Goal: Task Accomplishment & Management: Manage account settings

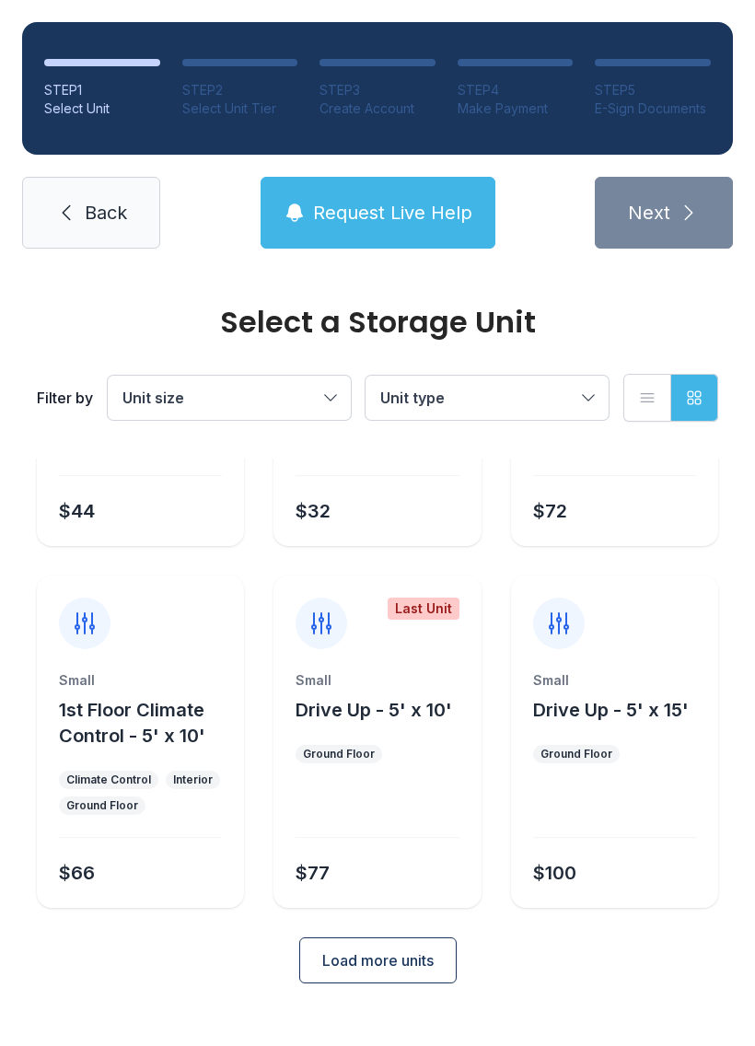
scroll to position [219, 0]
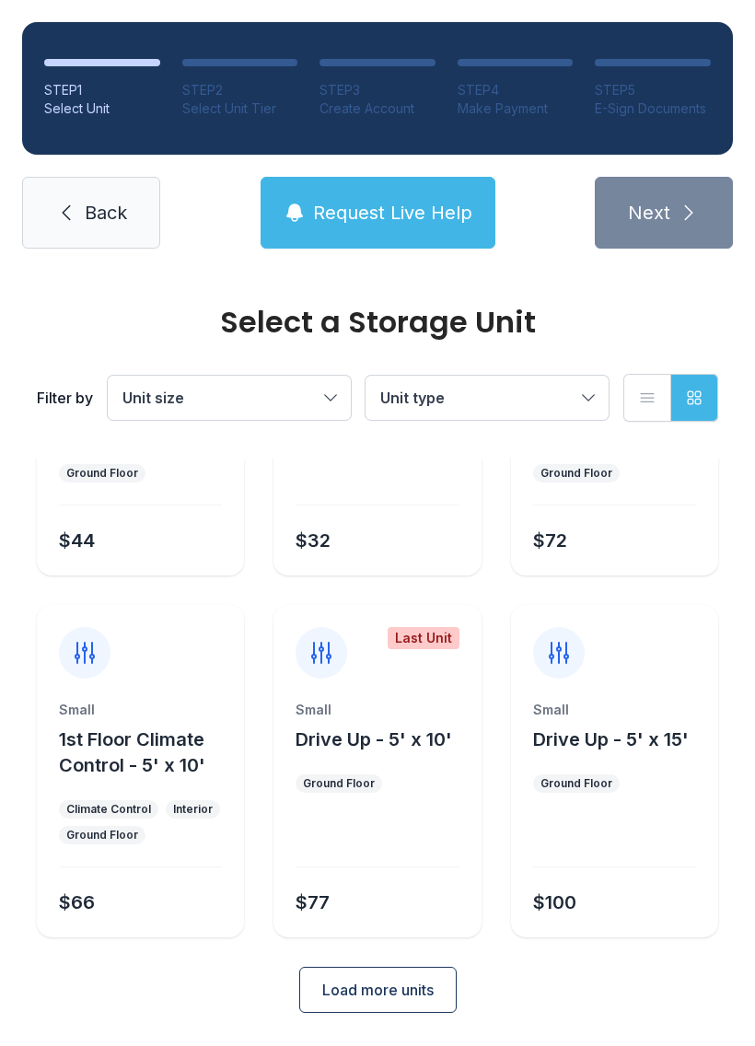
click at [390, 999] on span "Load more units" at bounding box center [377, 990] width 111 height 22
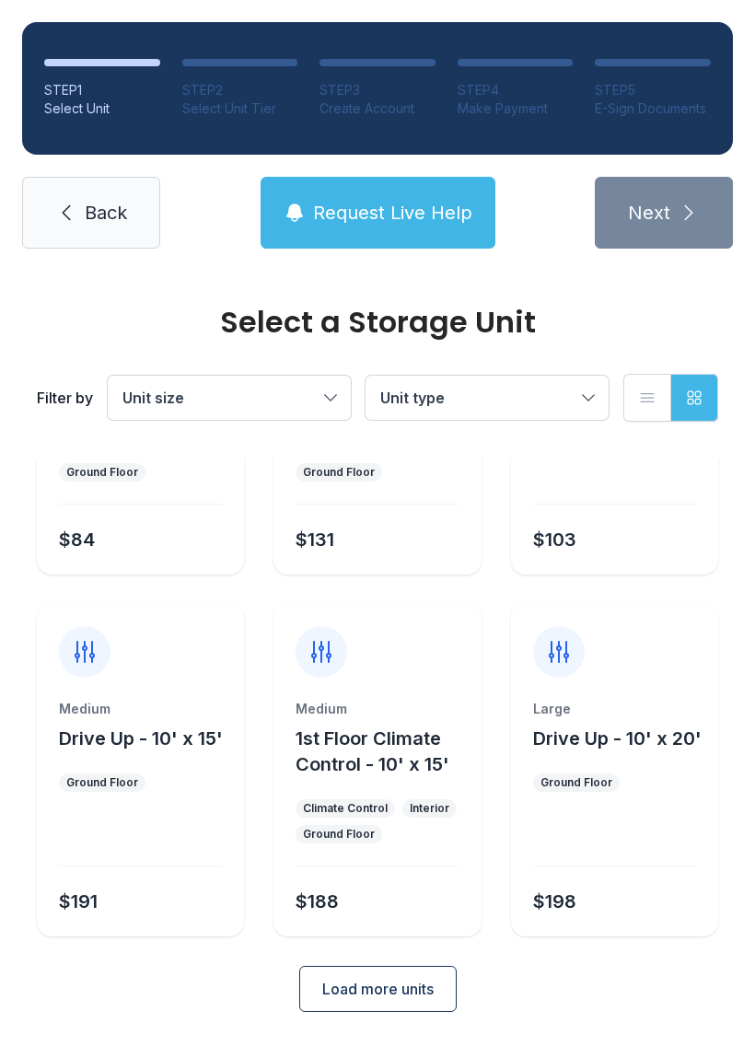
scroll to position [943, 0]
click at [229, 402] on span "Unit size" at bounding box center [219, 398] width 195 height 22
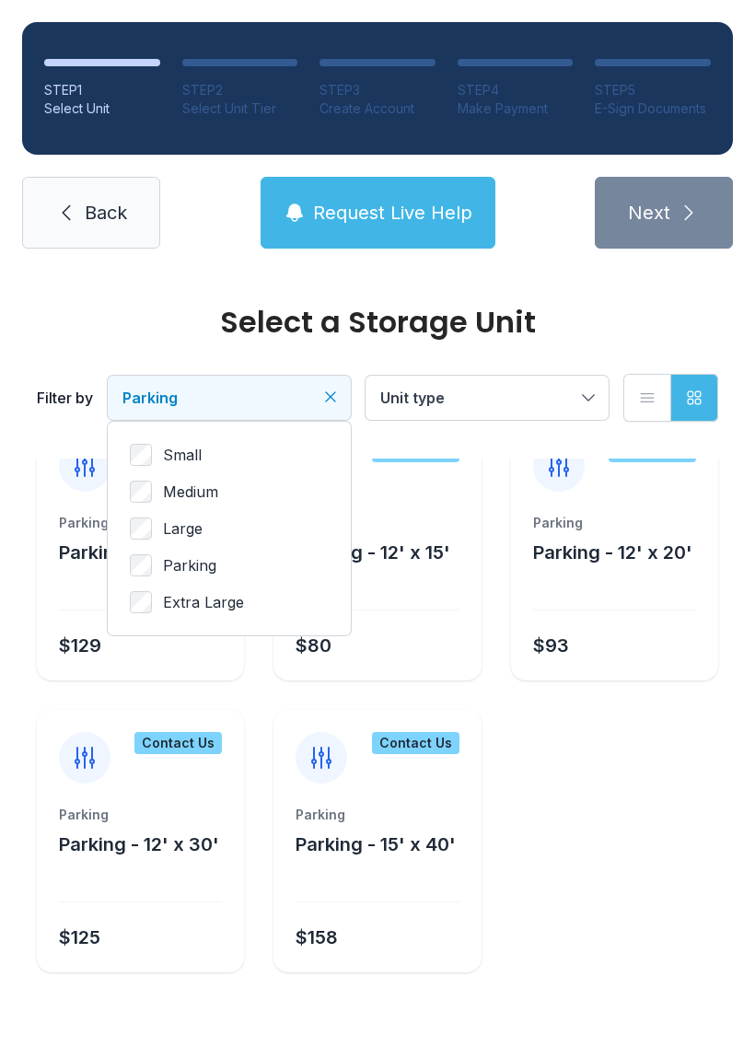
scroll to position [4, 0]
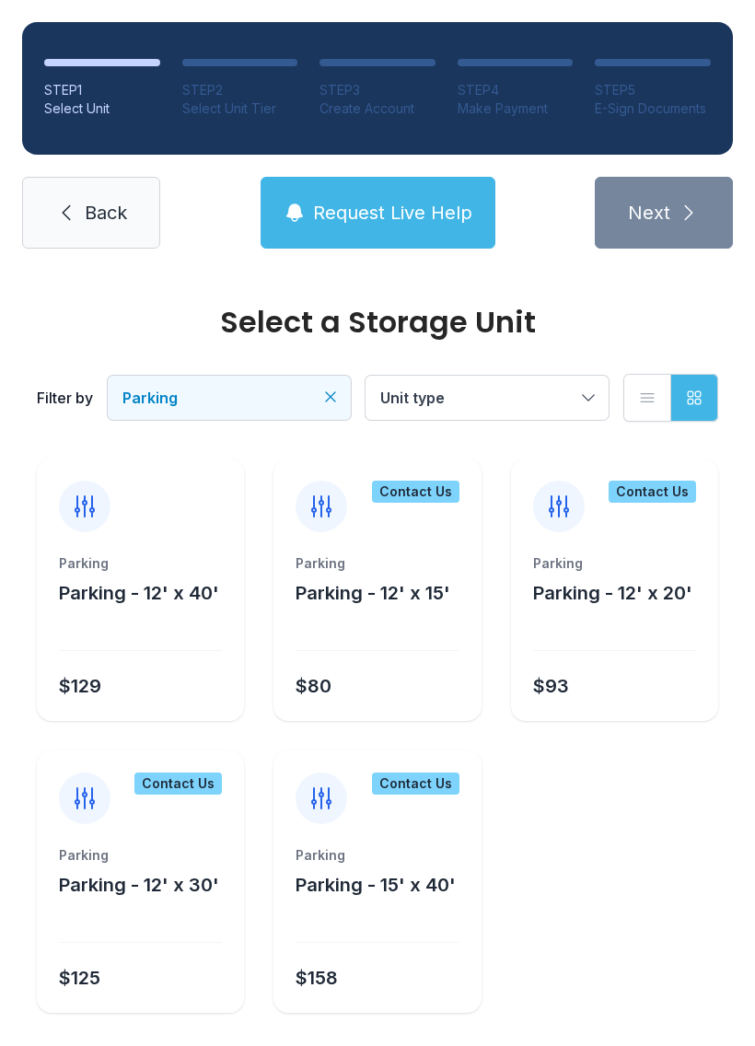
click at [415, 387] on span "Unit type" at bounding box center [477, 398] width 195 height 22
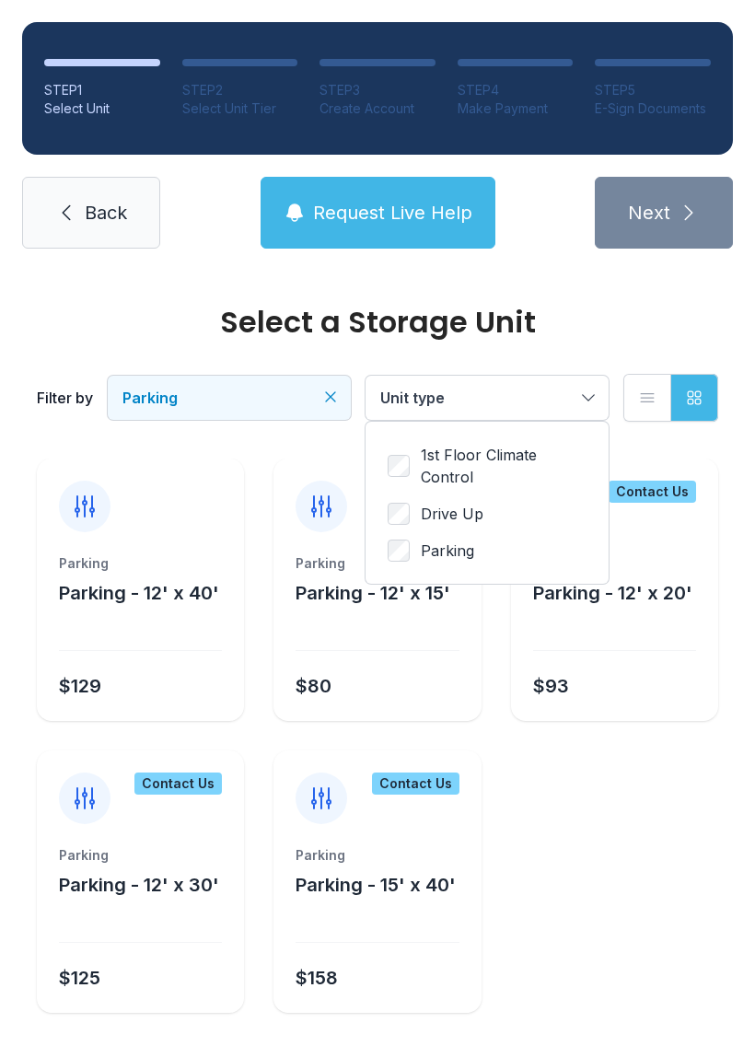
click at [368, 446] on div "1st Floor Climate Control Drive Up Parking" at bounding box center [487, 503] width 243 height 162
click at [393, 448] on label "1st Floor Climate Control" at bounding box center [487, 466] width 199 height 44
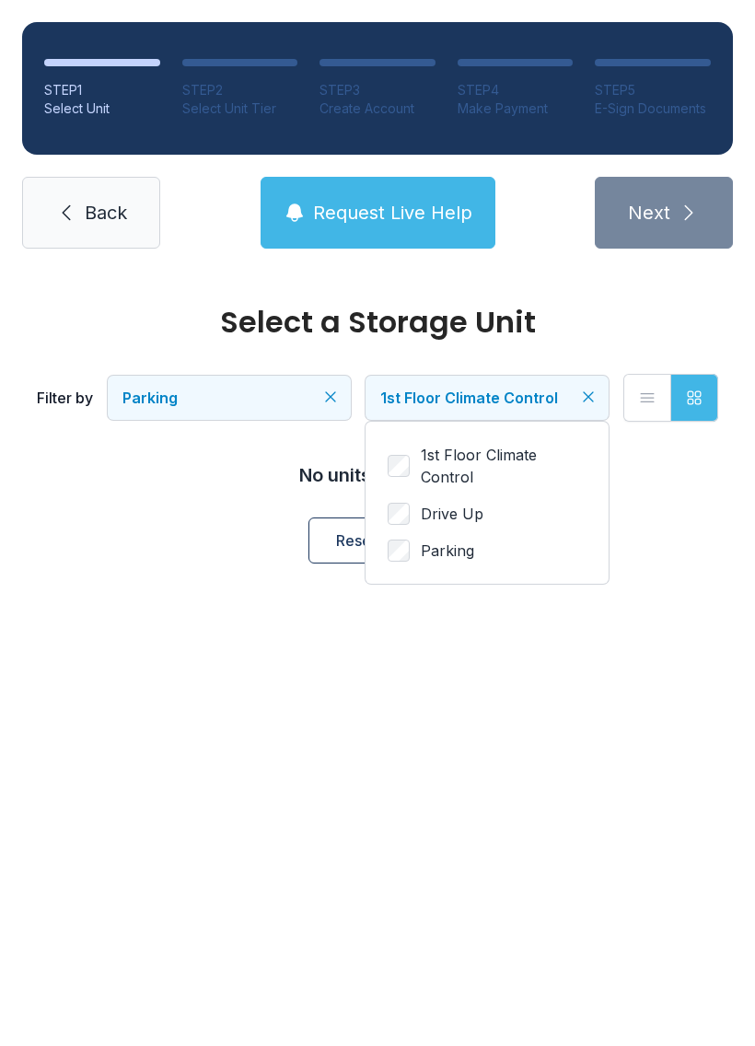
scroll to position [0, 0]
click at [65, 207] on icon at bounding box center [66, 213] width 22 height 22
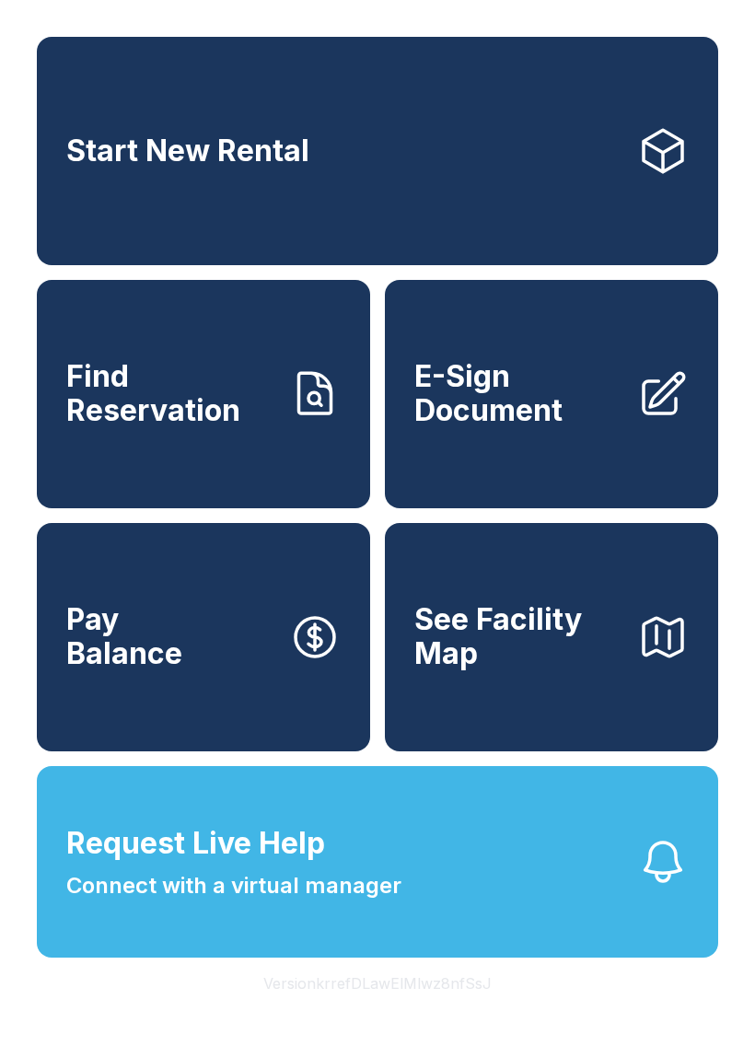
click at [161, 169] on span "Start New Rental" at bounding box center [187, 151] width 243 height 34
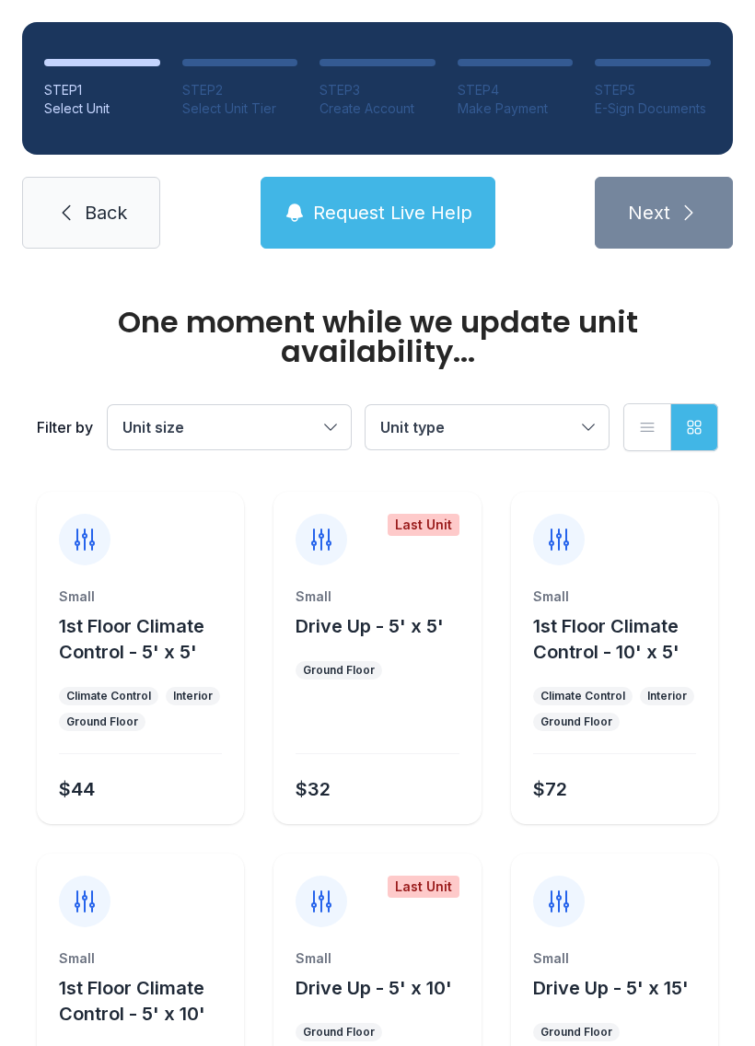
click at [132, 583] on div "Small 1st Floor Climate Control - 5' x 5' Climate Control Interior Ground Floor…" at bounding box center [140, 658] width 207 height 332
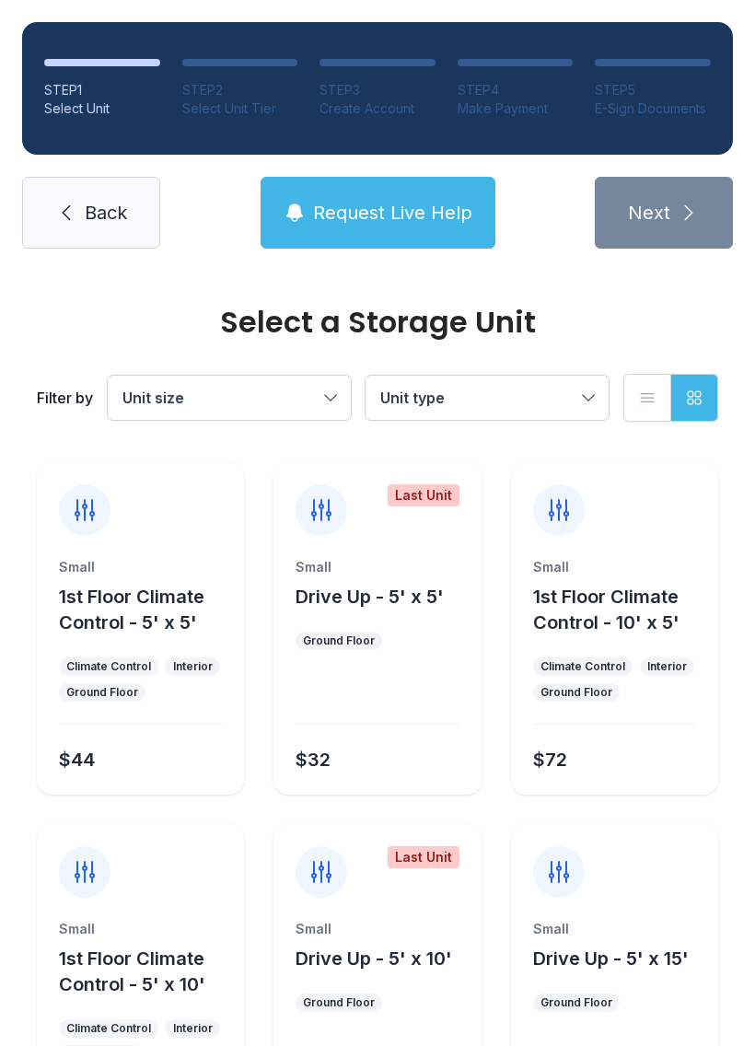
click at [150, 616] on span "1st Floor Climate Control - 5' x 5'" at bounding box center [132, 610] width 146 height 48
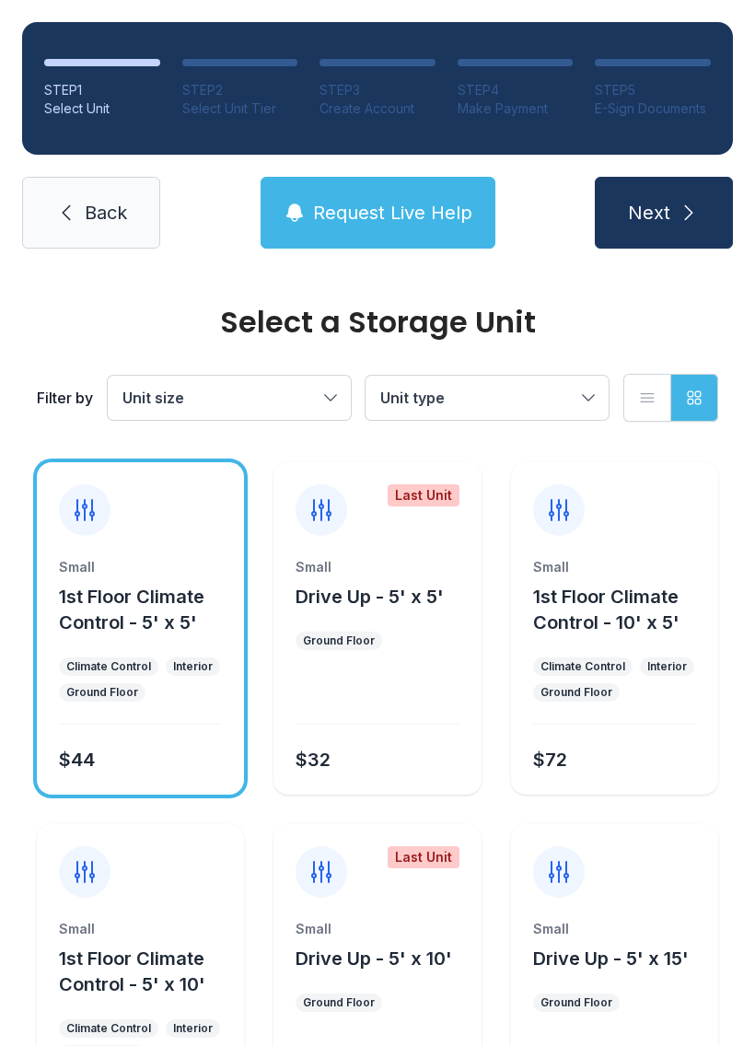
click at [635, 203] on span "Next" at bounding box center [649, 213] width 42 height 26
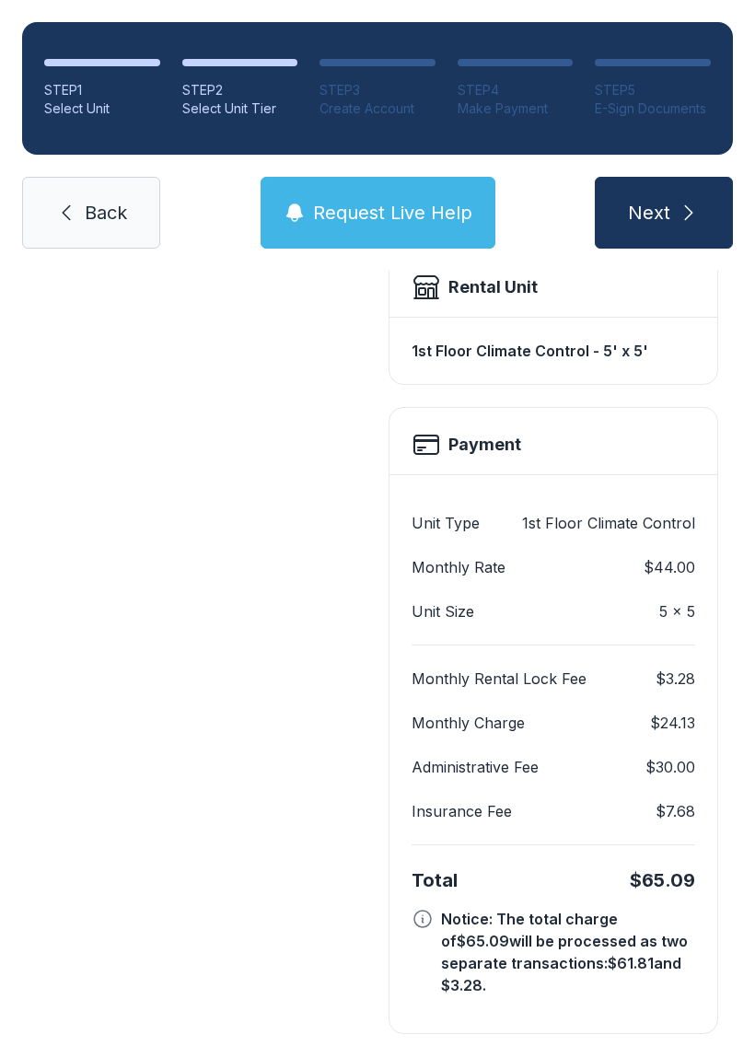
scroll to position [524, 0]
click at [698, 207] on icon "submit" at bounding box center [689, 213] width 22 height 22
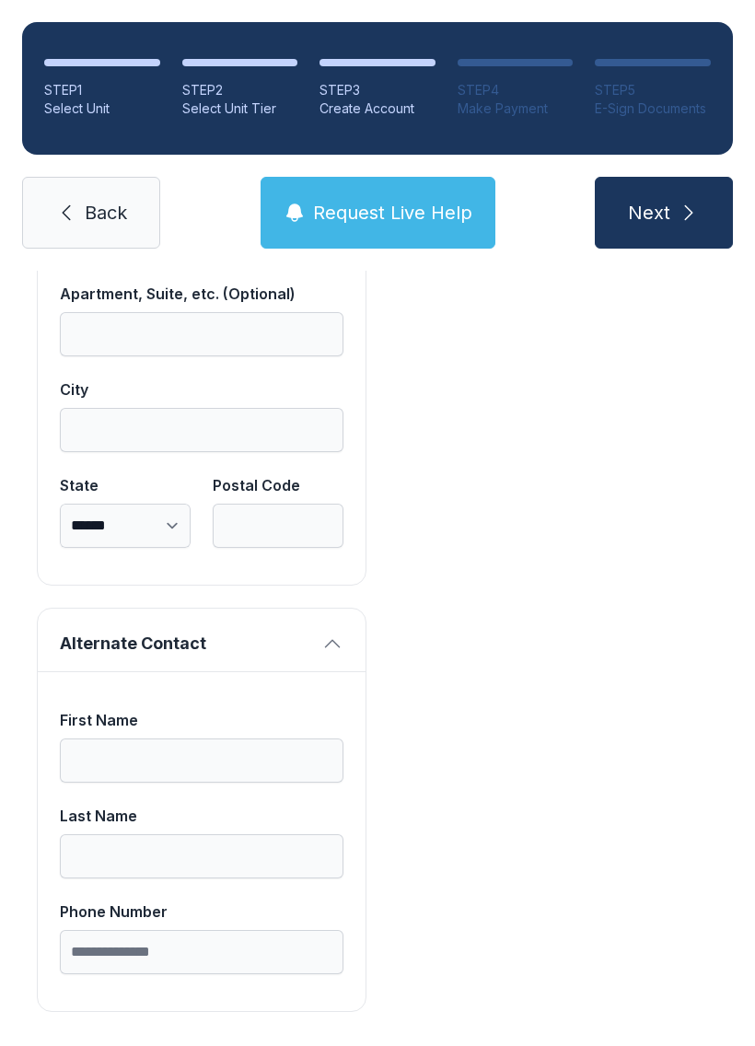
scroll to position [1578, 0]
click at [126, 214] on span "Back" at bounding box center [106, 213] width 42 height 26
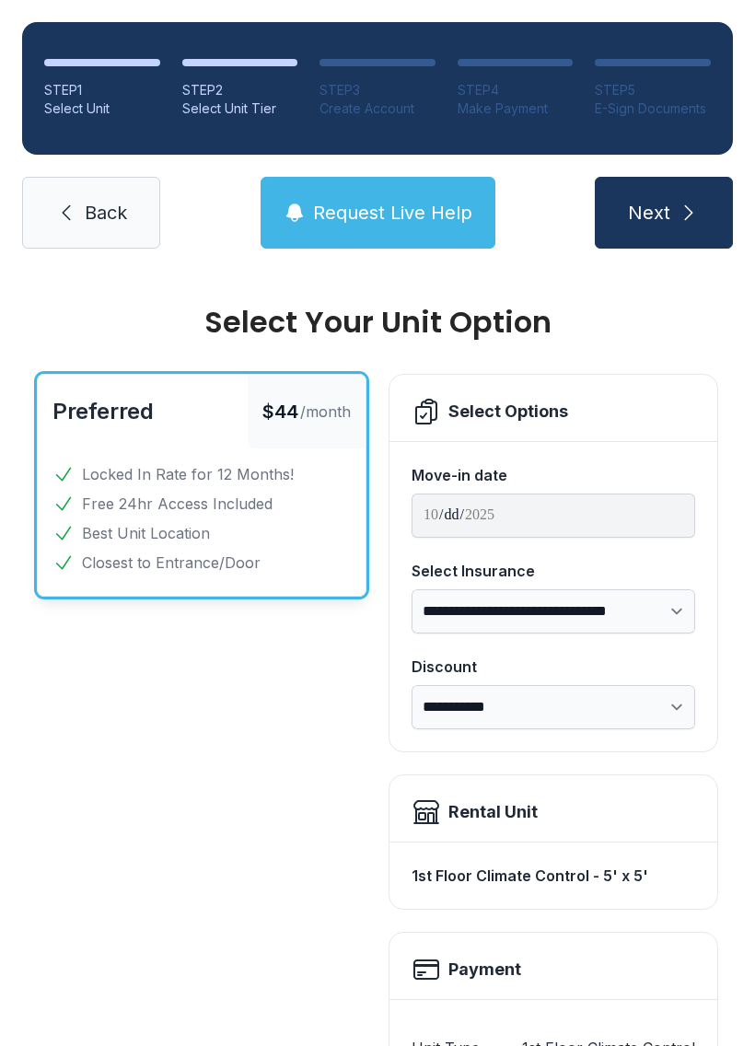
click at [134, 215] on link "Back" at bounding box center [91, 213] width 138 height 72
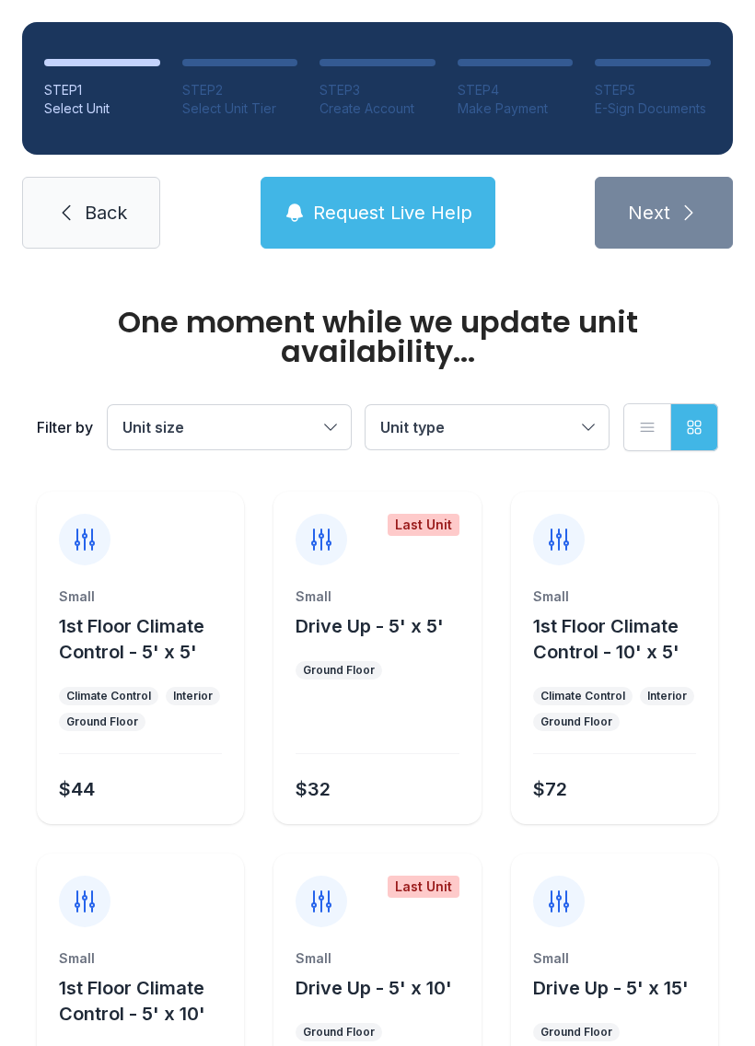
click at [109, 213] on span "Back" at bounding box center [106, 213] width 42 height 26
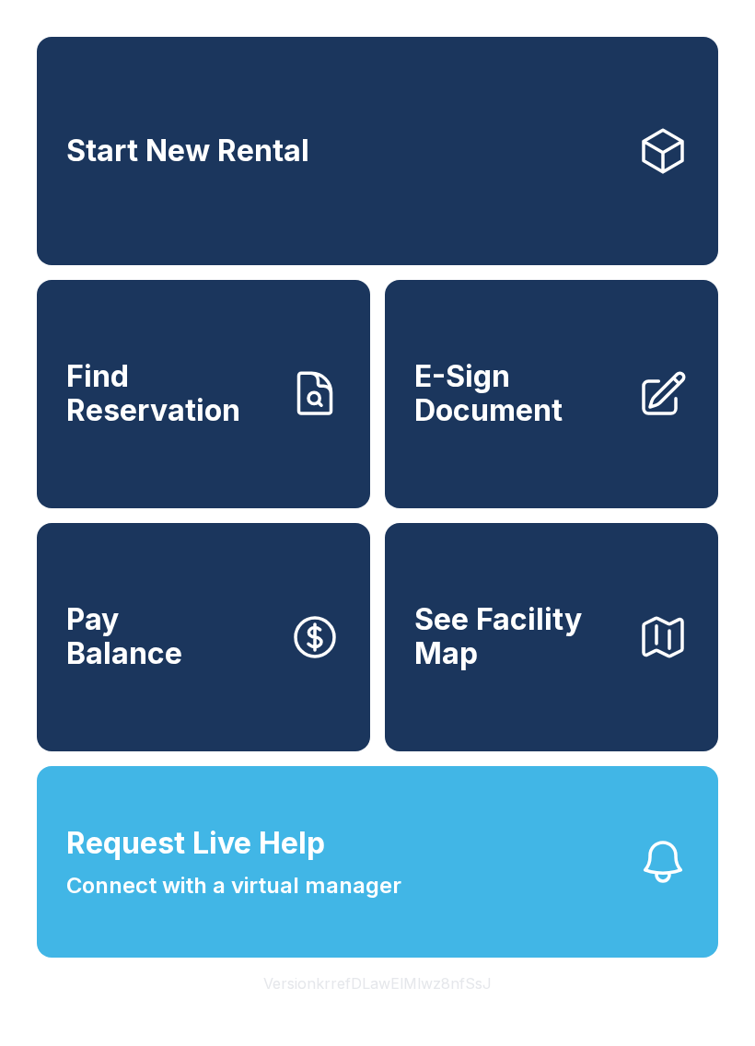
click at [69, 427] on span "Find Reservation" at bounding box center [170, 393] width 208 height 67
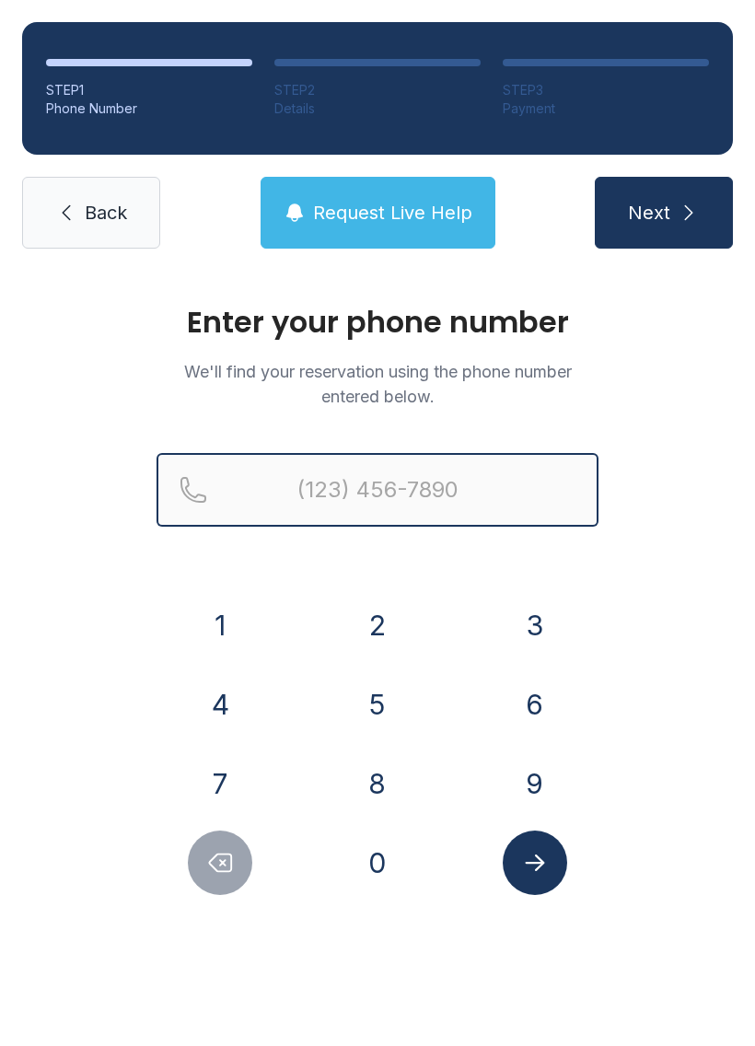
click at [338, 488] on input "Reservation phone number" at bounding box center [378, 490] width 442 height 74
type input "("
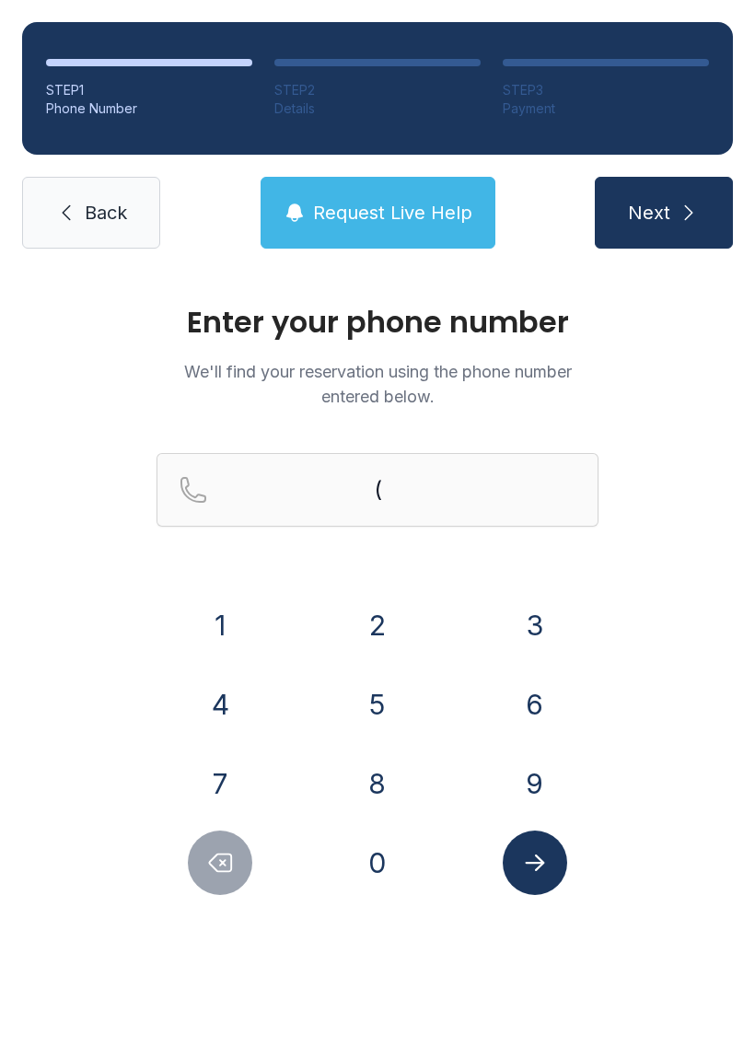
click at [88, 219] on span "Back" at bounding box center [106, 213] width 42 height 26
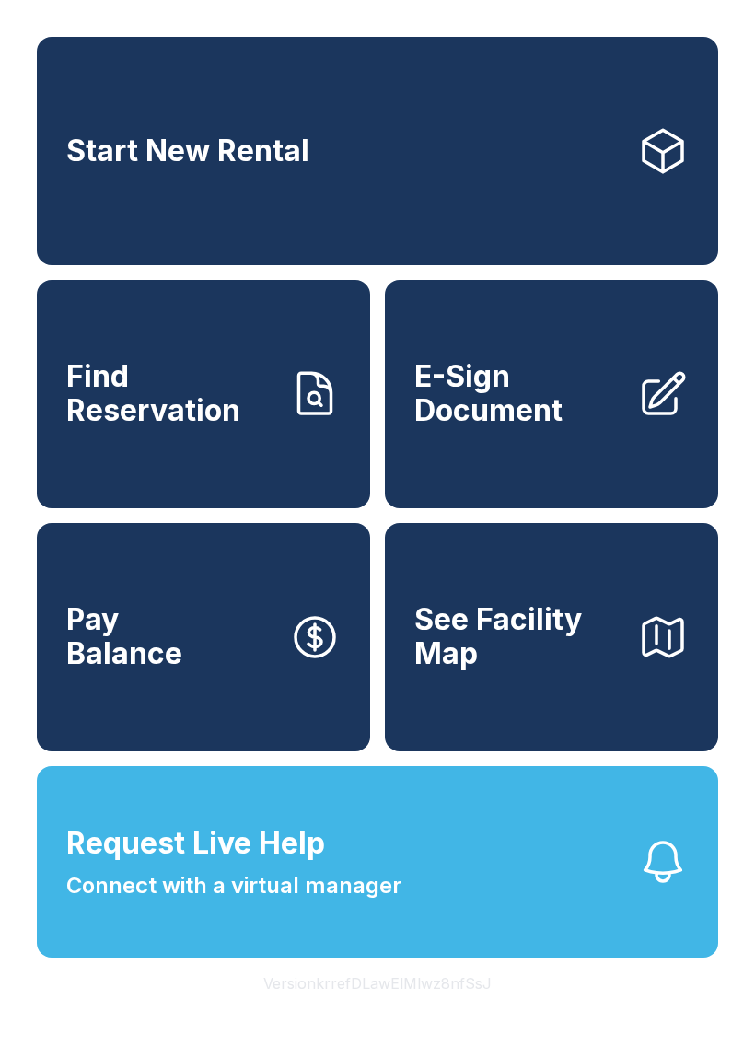
click at [470, 354] on link "E-Sign Document" at bounding box center [551, 394] width 333 height 228
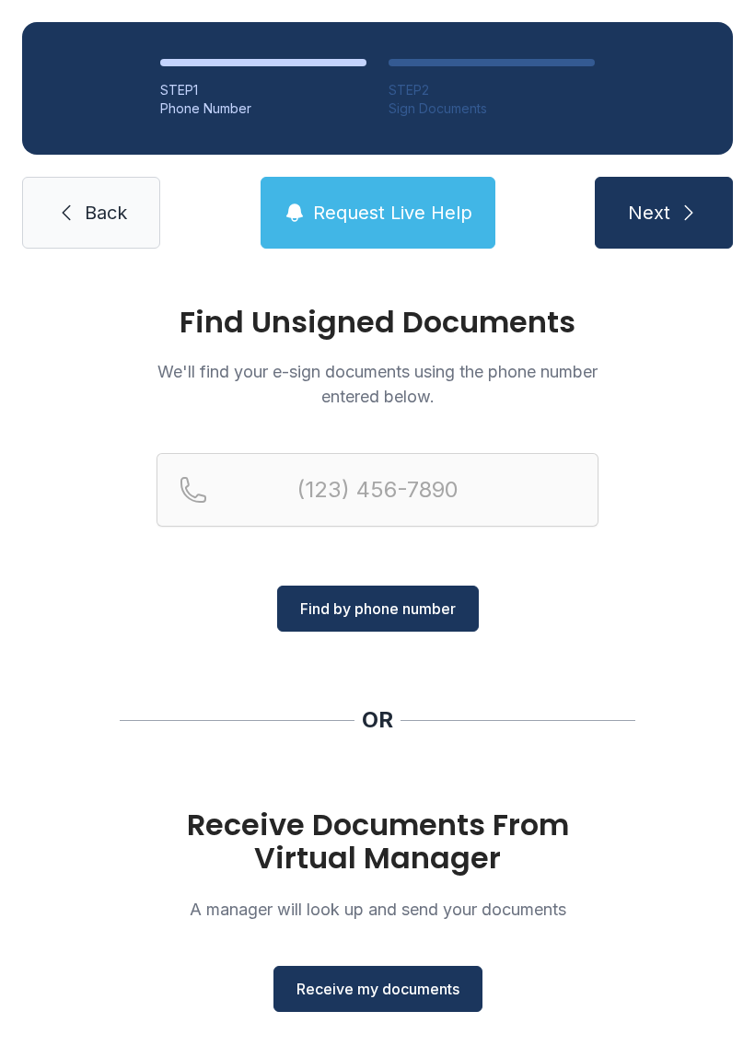
click at [110, 211] on span "Back" at bounding box center [106, 213] width 42 height 26
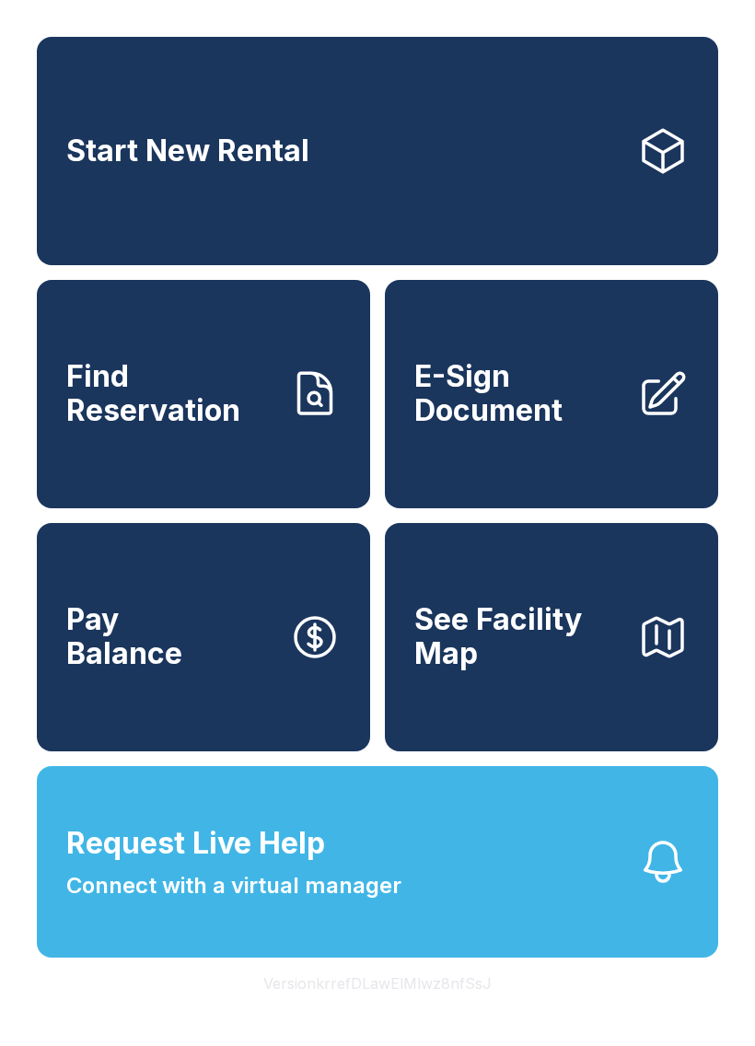
click at [461, 323] on link "E-Sign Document" at bounding box center [551, 394] width 333 height 228
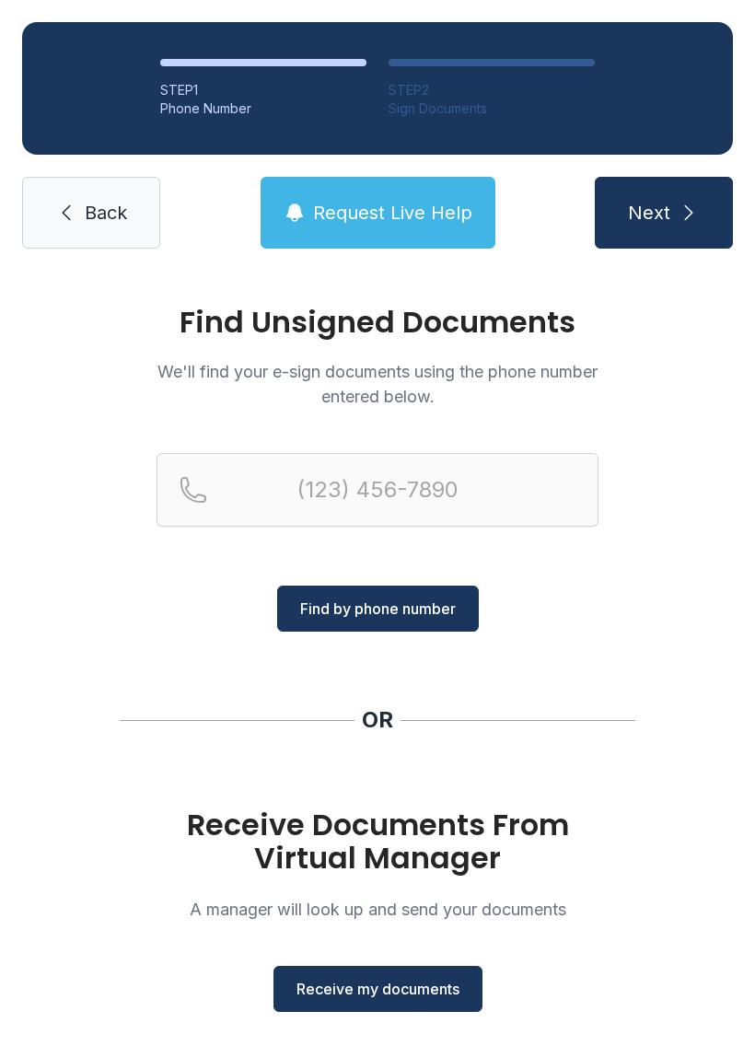
click at [63, 223] on icon at bounding box center [66, 213] width 22 height 22
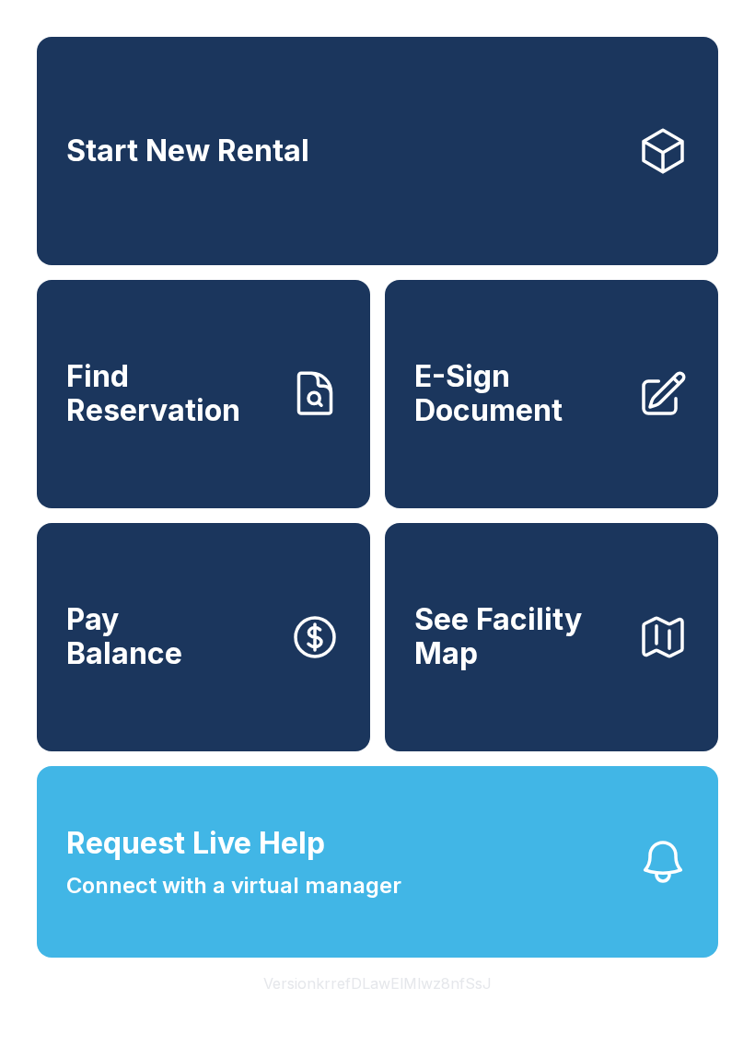
click at [171, 636] on button "Pay Balance" at bounding box center [203, 637] width 333 height 228
click at [485, 641] on span "See Facility Map" at bounding box center [518, 636] width 208 height 67
click at [429, 888] on button "Request Live Help Connect with a virtual manager" at bounding box center [378, 862] width 682 height 192
